Goal: Task Accomplishment & Management: Use online tool/utility

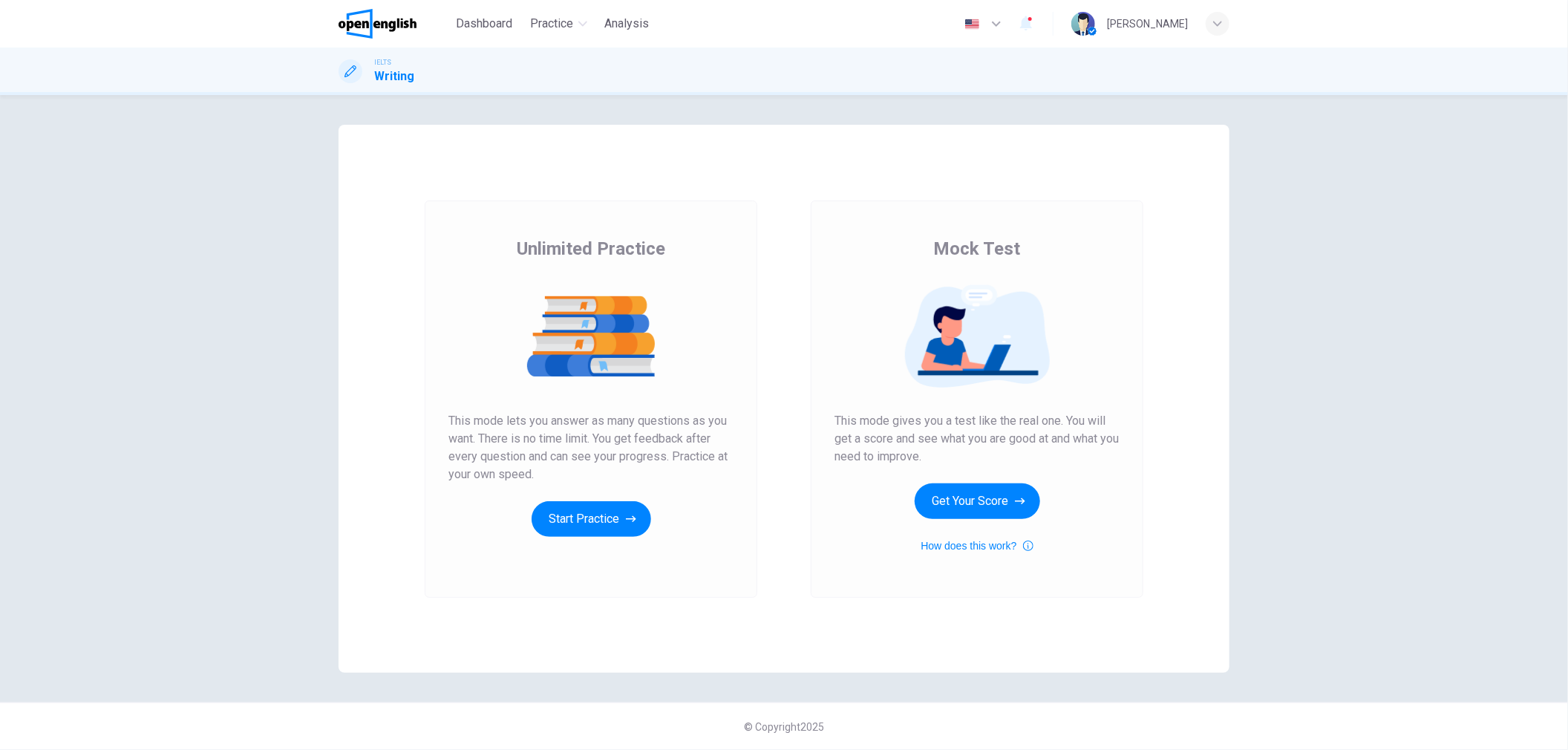
click at [617, 504] on button "Start Practice" at bounding box center [592, 520] width 120 height 36
